Goal: Information Seeking & Learning: Compare options

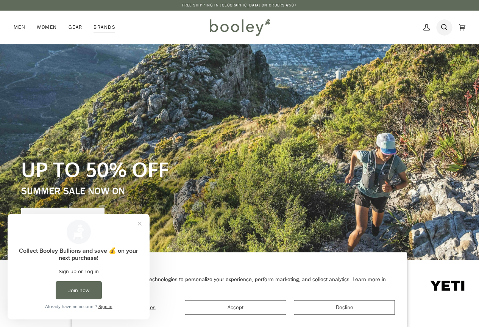
click at [443, 22] on icon at bounding box center [444, 27] width 6 height 11
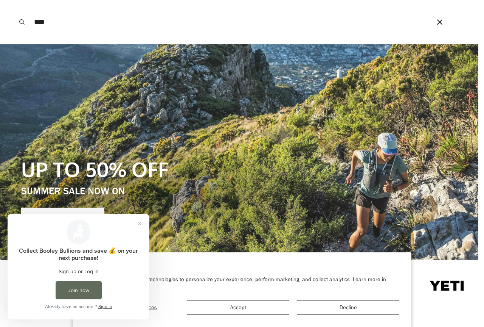
type input "****"
click at [14, 0] on button "Search" at bounding box center [22, 22] width 17 height 44
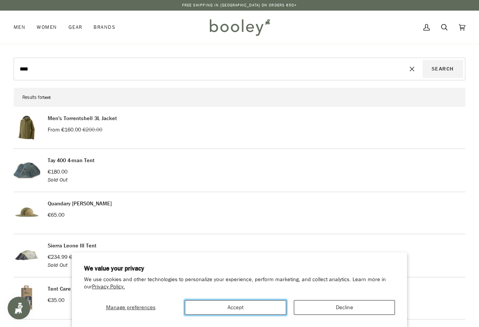
click at [254, 302] on button "Accept" at bounding box center [235, 307] width 101 height 15
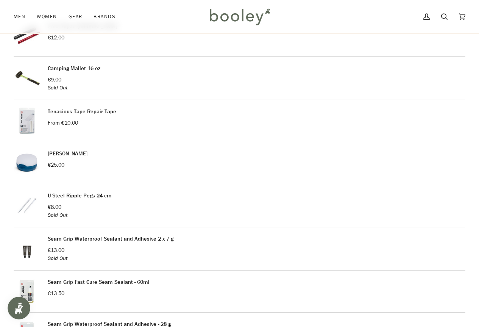
scroll to position [568, 0]
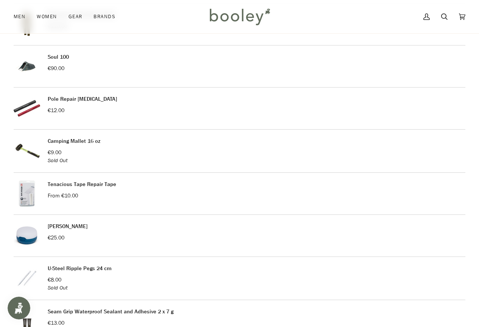
click at [61, 57] on link "Soul 100" at bounding box center [58, 56] width 21 height 7
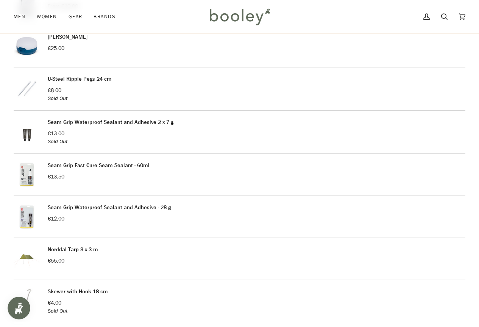
scroll to position [946, 0]
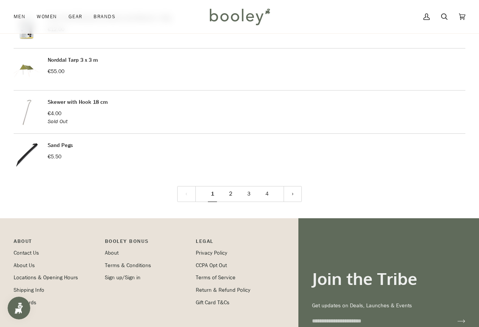
click at [230, 191] on link "2" at bounding box center [230, 194] width 18 height 16
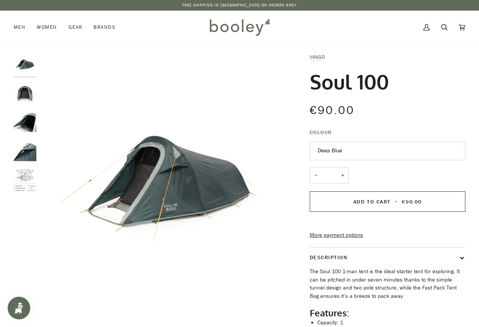
click at [23, 91] on img "Vango Soul 100 - Booley Galway" at bounding box center [25, 93] width 23 height 23
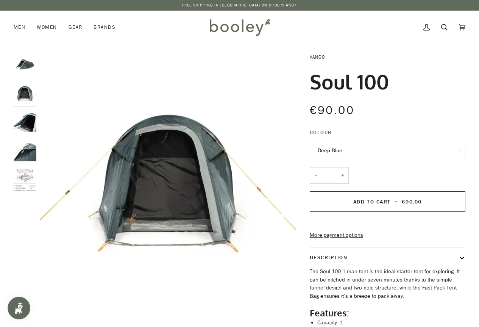
click at [25, 127] on img "Vango Soul 100 - Booley Galway" at bounding box center [25, 122] width 23 height 23
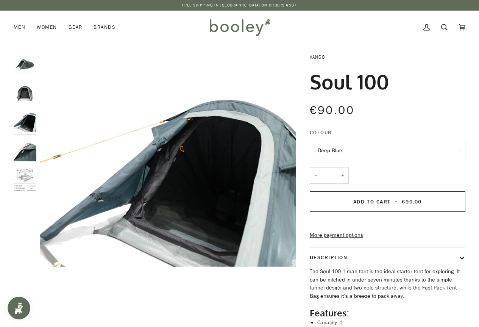
click at [25, 148] on img "Vango Soul 100 - Booley Galway" at bounding box center [25, 151] width 23 height 23
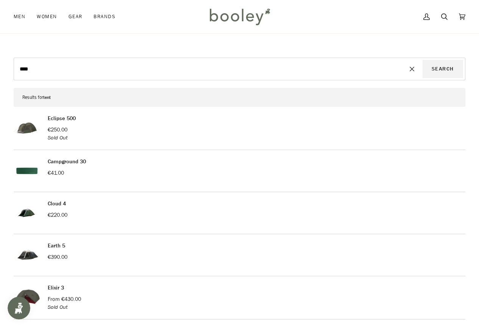
scroll to position [151, 0]
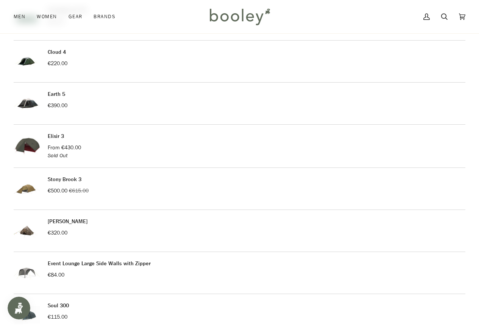
click at [30, 143] on img at bounding box center [27, 146] width 26 height 28
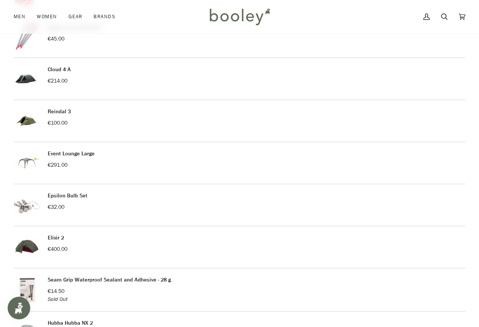
scroll to position [795, 0]
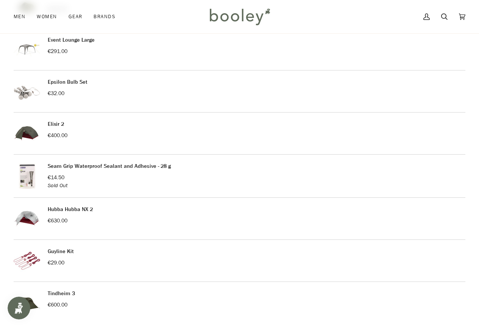
click at [26, 129] on img at bounding box center [27, 133] width 26 height 26
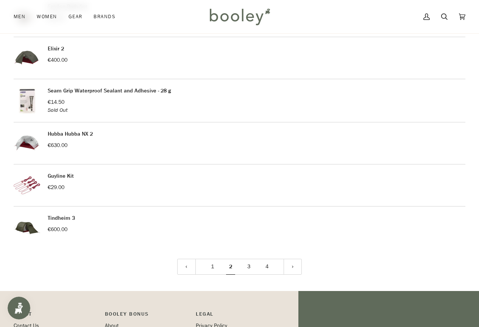
scroll to position [870, 0]
click at [72, 131] on link "Hubba Hubba NX 2" at bounding box center [70, 133] width 45 height 7
click at [248, 265] on link "3" at bounding box center [249, 266] width 18 height 16
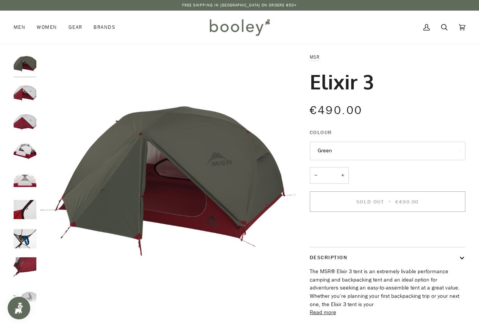
click at [28, 87] on img "MSR Elixir 3 - Booley Galway" at bounding box center [25, 93] width 23 height 23
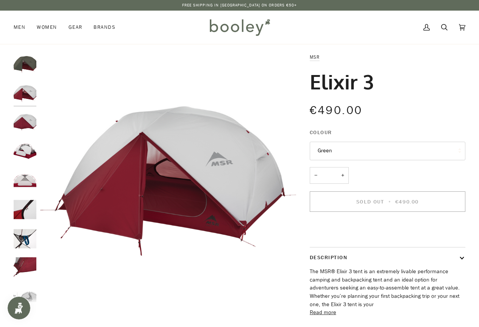
click at [28, 65] on img "MSR Elixir 3 Green - Booley Galway" at bounding box center [25, 64] width 23 height 23
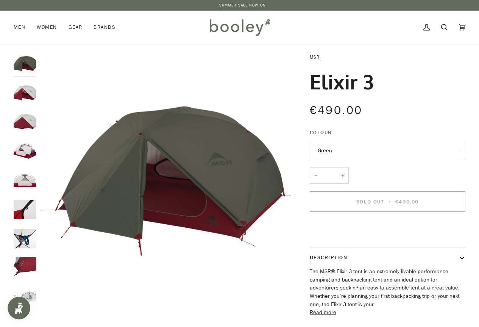
click at [27, 146] on img "MSR Elixir 3 - Booley Galway" at bounding box center [25, 151] width 23 height 23
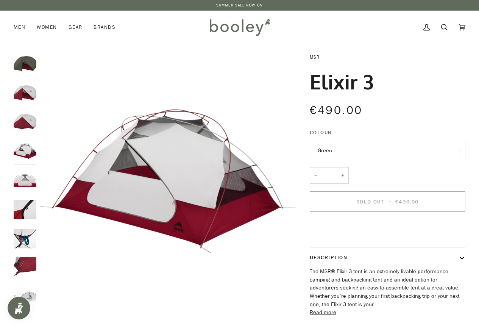
click at [25, 182] on img "MSR Elixir 3 - Booley Galway" at bounding box center [25, 180] width 23 height 23
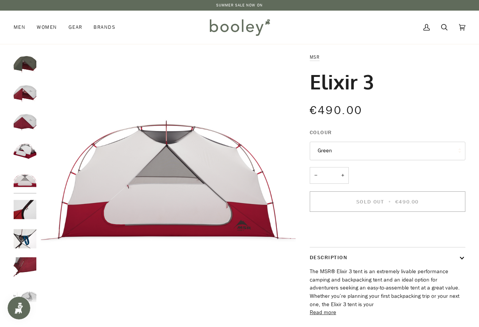
click at [28, 212] on img "MSR Elixir 3 - Booley Galway" at bounding box center [25, 209] width 23 height 23
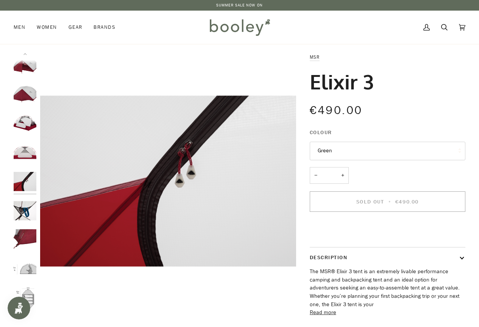
scroll to position [28, 0]
click at [26, 237] on img "MSR Elixir 3 - Booley Galway" at bounding box center [25, 239] width 23 height 23
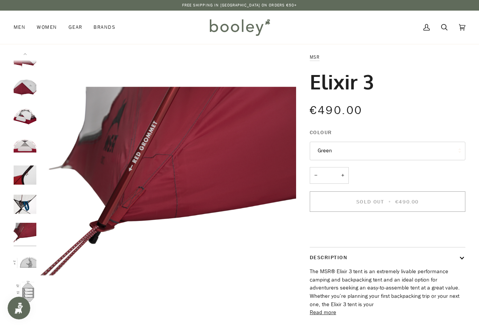
click at [21, 228] on img "MSR Elixir 3 - Booley Galway" at bounding box center [25, 233] width 23 height 23
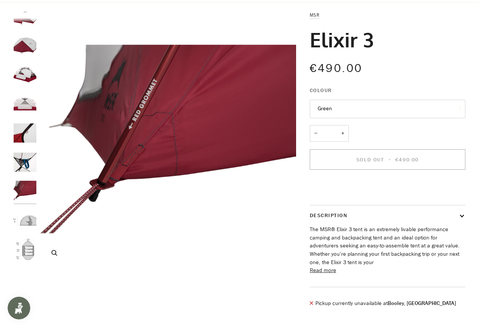
scroll to position [114, 0]
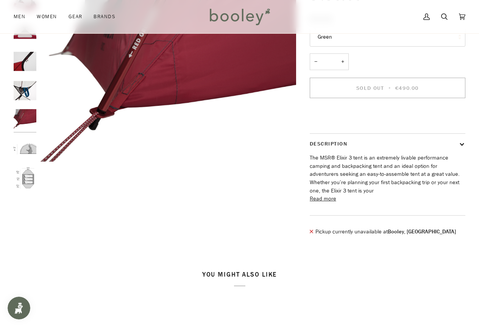
click at [329, 203] on button "Read more" at bounding box center [323, 198] width 26 height 8
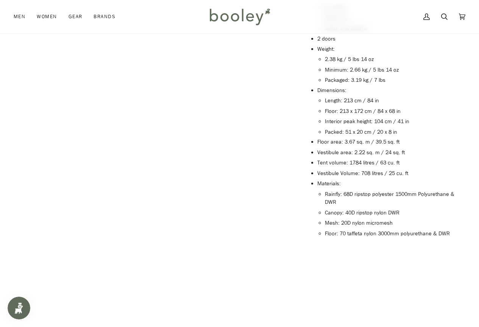
scroll to position [605, 0]
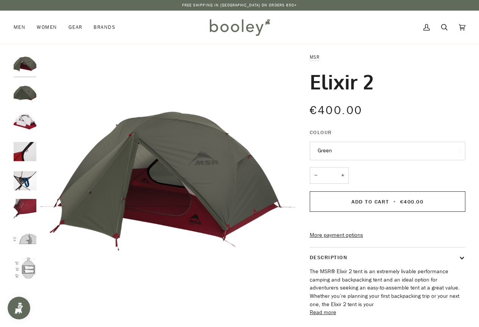
click at [31, 238] on img "MSR Elixir 2 - Booley Galway" at bounding box center [25, 238] width 23 height 23
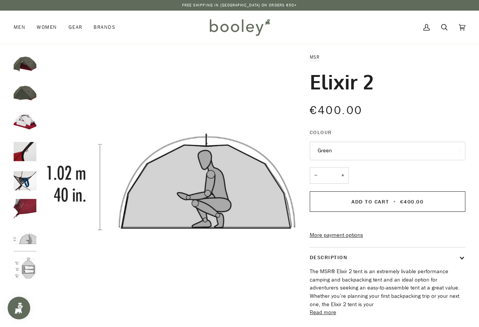
click at [30, 265] on img "MSR Elixir 2 - Booley Galway" at bounding box center [25, 267] width 23 height 23
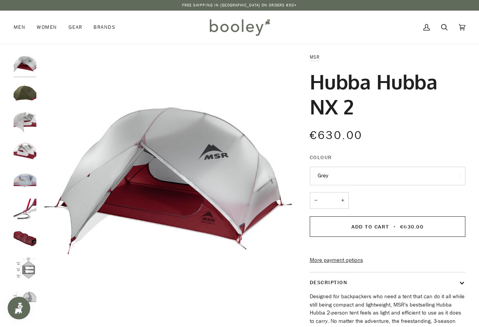
click at [25, 152] on img "MSR Hubba Hubba NX 2 - Booley Galway" at bounding box center [25, 151] width 23 height 23
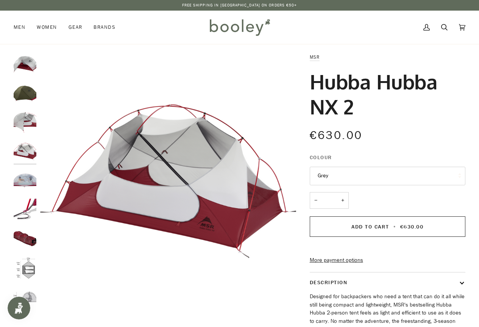
click at [30, 184] on img "MSR Hubba Hubba NX 2 - Booley Galway" at bounding box center [25, 180] width 23 height 23
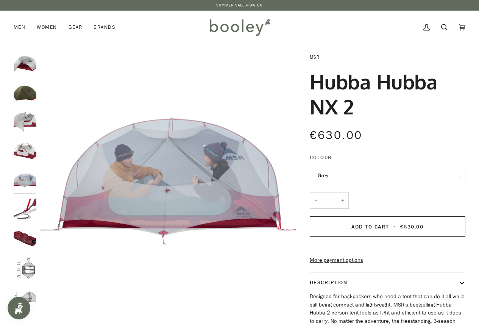
click at [29, 209] on img "MSR Hubba Hubba NX 2 - Booley Galway" at bounding box center [25, 209] width 23 height 23
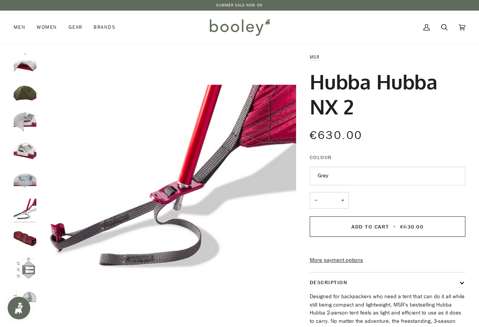
scroll to position [5, 0]
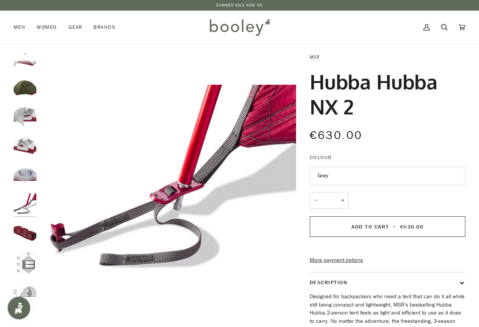
click at [27, 230] on img "MSR Hubba Hubba NX 2 - Booley Galway" at bounding box center [25, 233] width 23 height 23
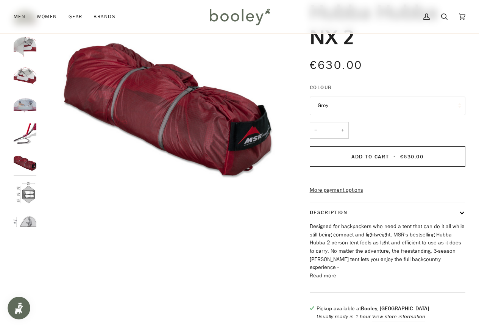
scroll to position [151, 0]
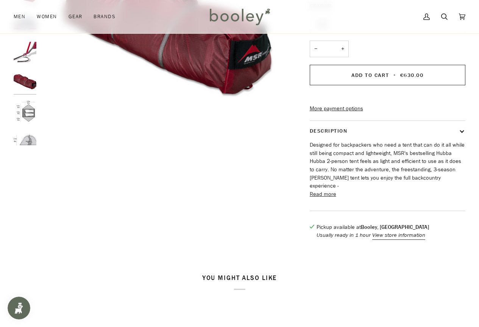
click at [325, 198] on button "Read more" at bounding box center [323, 194] width 26 height 8
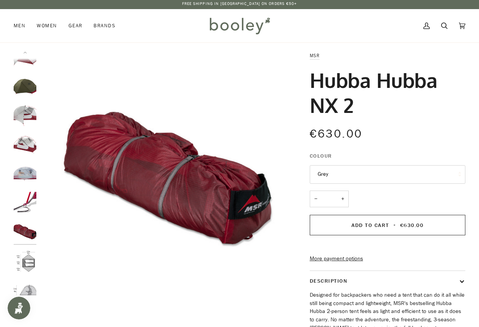
scroll to position [0, 0]
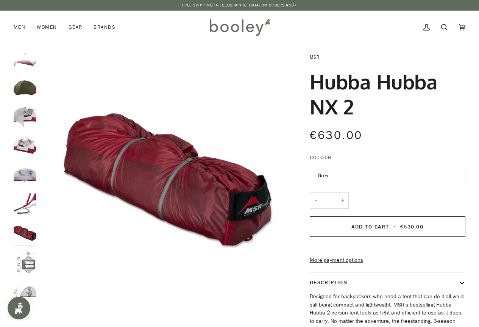
click at [331, 176] on button "Grey" at bounding box center [388, 175] width 156 height 19
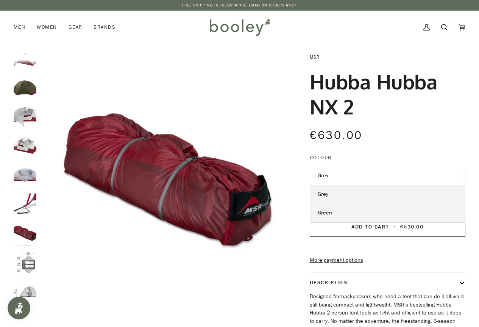
click at [335, 211] on link "Green" at bounding box center [387, 212] width 155 height 19
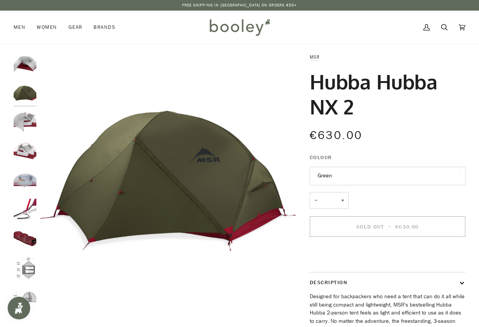
click at [333, 177] on button "Green" at bounding box center [388, 175] width 156 height 19
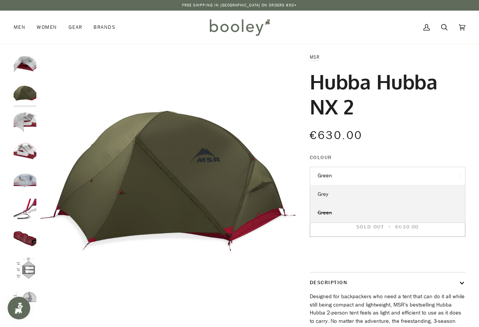
click at [337, 196] on link "Grey" at bounding box center [387, 194] width 155 height 19
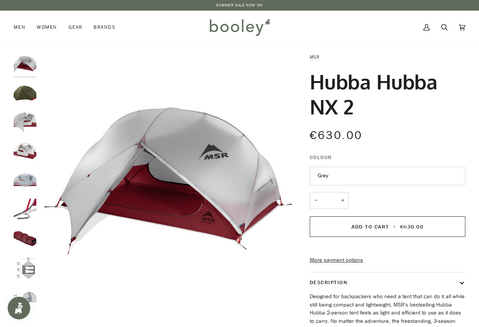
click at [24, 101] on img "MSR Hubba Hubba NX 2 Green - Booley Galway" at bounding box center [25, 93] width 23 height 23
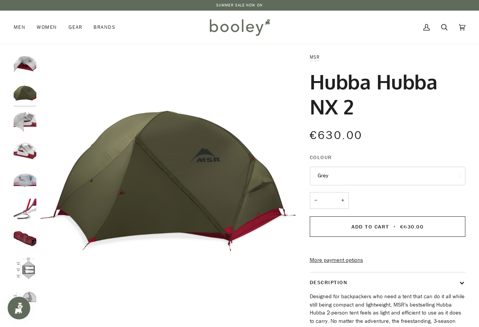
click at [26, 61] on img "MSR Hubba Hubba NX 2 Grey - Booley Galway" at bounding box center [25, 64] width 23 height 23
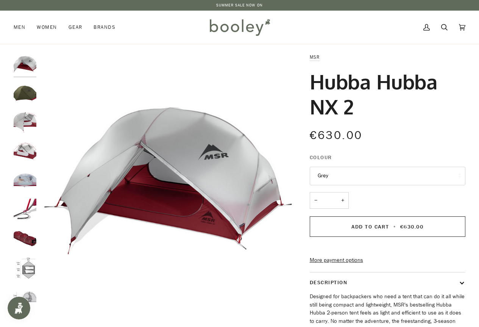
click at [29, 149] on img "MSR Hubba Hubba NX 2 - Booley Galway" at bounding box center [25, 151] width 23 height 23
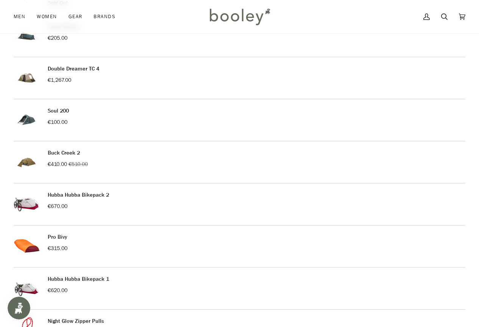
scroll to position [265, 0]
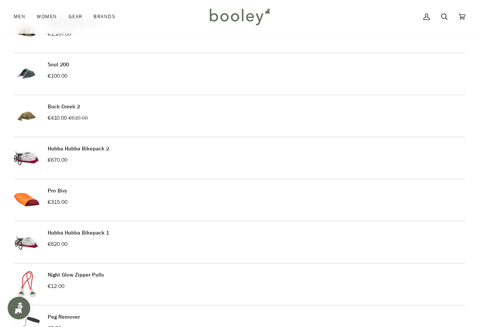
click at [93, 148] on link "Hubba Hubba Bikepack 2" at bounding box center [78, 148] width 61 height 7
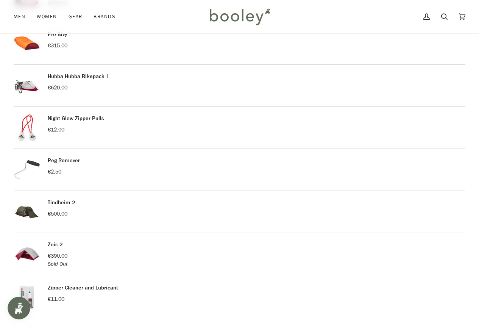
scroll to position [530, 0]
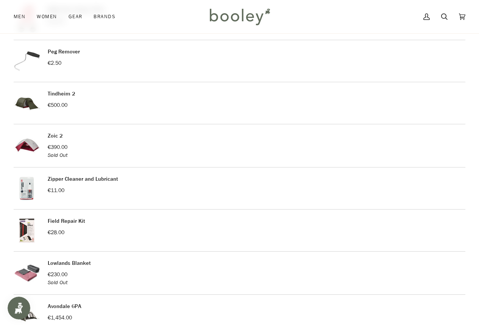
drag, startPoint x: 56, startPoint y: 132, endPoint x: 64, endPoint y: 136, distance: 8.8
click at [56, 132] on link "Zoic 2" at bounding box center [55, 135] width 15 height 7
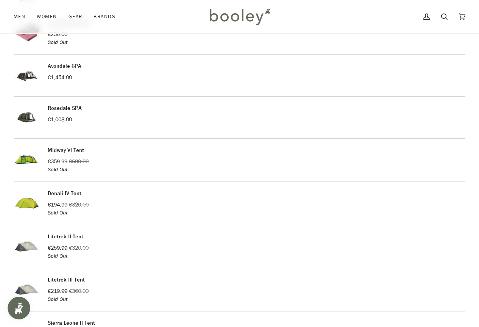
scroll to position [870, 0]
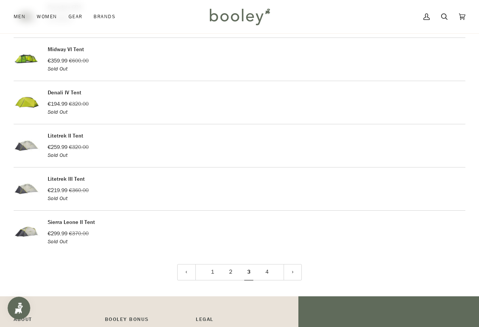
click at [64, 226] on p "Sierra Leone II Tent" at bounding box center [71, 222] width 47 height 8
click at [25, 230] on img at bounding box center [27, 232] width 26 height 28
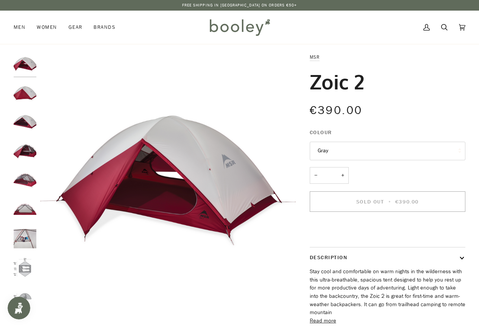
click at [24, 265] on img "MSR Zoic 2 - Booley Galway" at bounding box center [25, 267] width 23 height 23
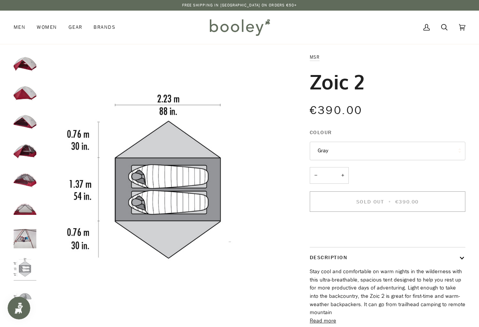
scroll to position [5, 0]
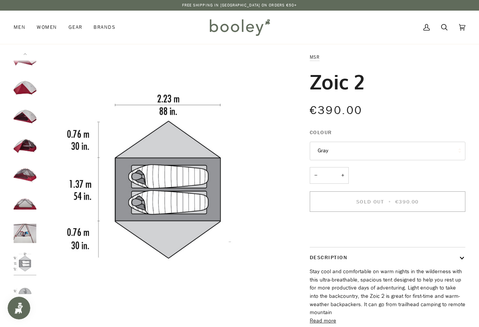
click at [31, 239] on img "MSR Zoic 2 - Booley Galway" at bounding box center [25, 233] width 23 height 23
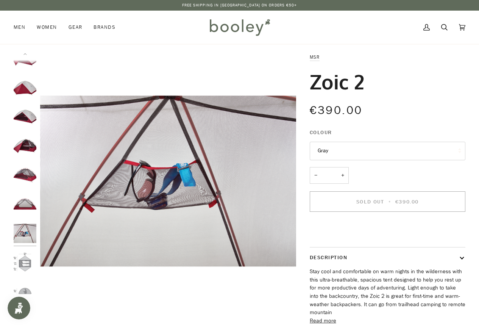
click at [34, 198] on img "MSR Zoic 2 - Booley Galway" at bounding box center [25, 204] width 23 height 23
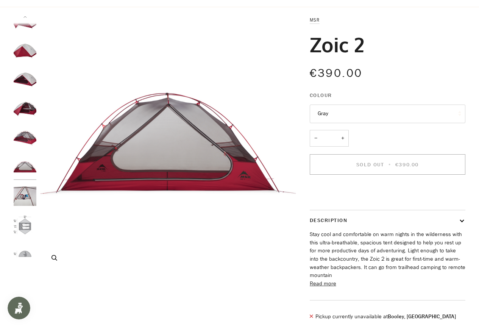
scroll to position [76, 0]
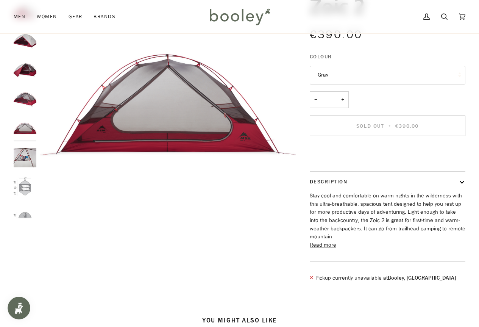
click at [30, 39] on img "MSR Zoic 2 - Booley Galway" at bounding box center [25, 41] width 23 height 23
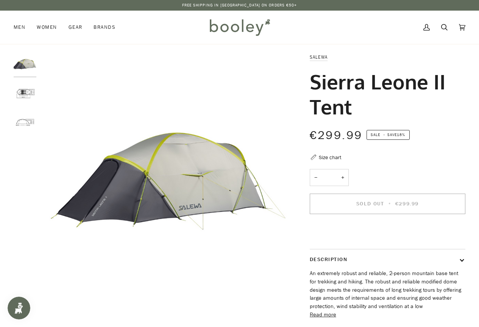
click at [27, 93] on img "Salewa Sierra Leone Tent - Booley Galway" at bounding box center [25, 93] width 23 height 23
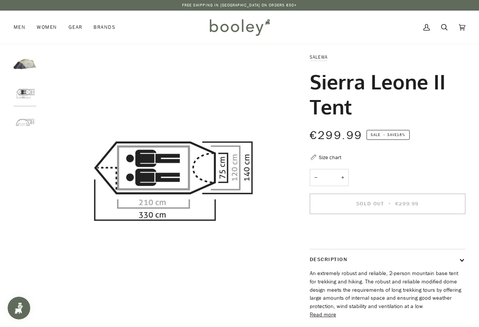
click at [24, 113] on img "Salewa Sierra Leone Tent - Booley Galway" at bounding box center [25, 122] width 23 height 23
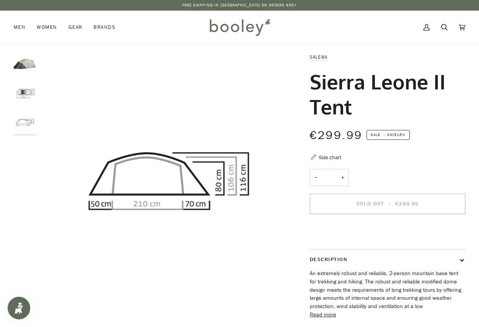
click at [28, 86] on img "Salewa Sierra Leone Tent - Booley Galway" at bounding box center [25, 93] width 23 height 23
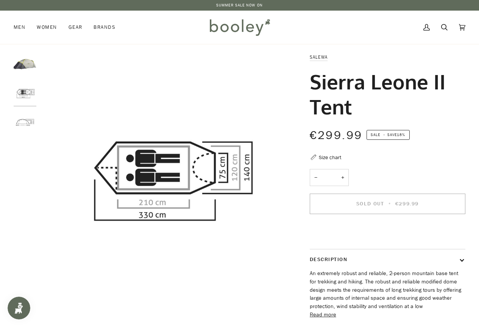
click at [22, 59] on img "Salewa Sierra Leone Tent - Booley Galway" at bounding box center [25, 64] width 23 height 23
